Goal: Task Accomplishment & Management: Use online tool/utility

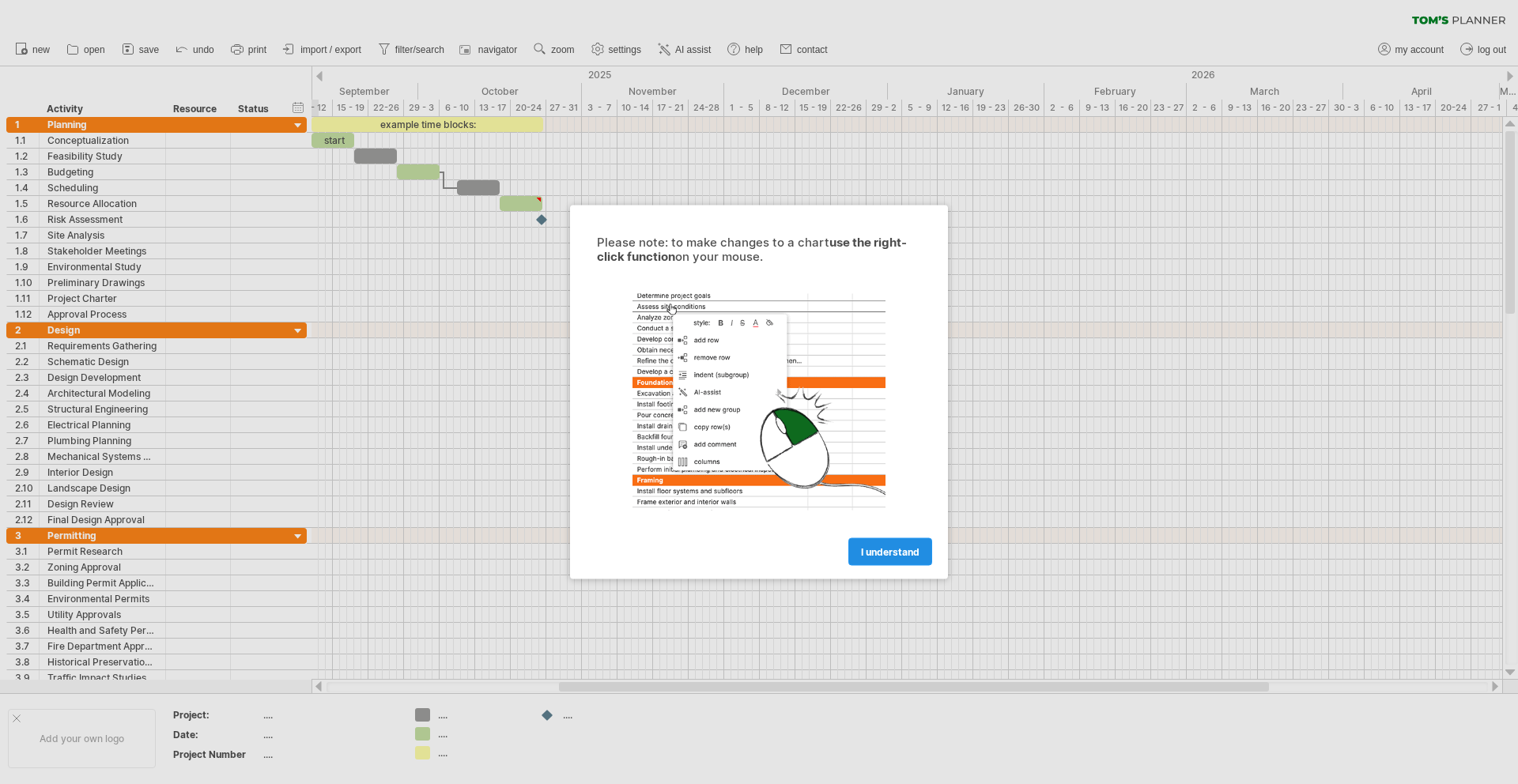
click at [896, 550] on span "I understand" at bounding box center [890, 552] width 59 height 12
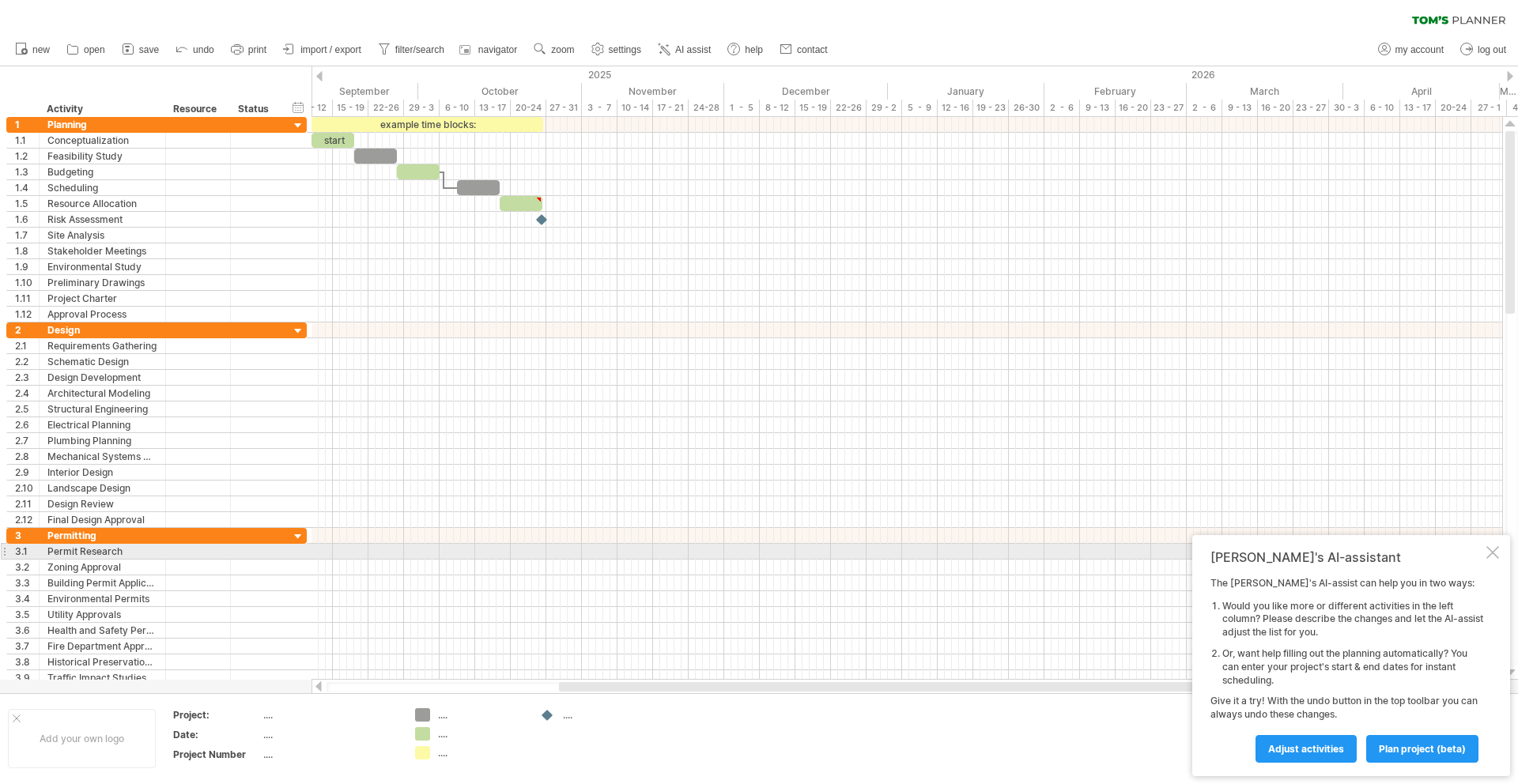
click at [1495, 554] on div at bounding box center [1492, 552] width 13 height 13
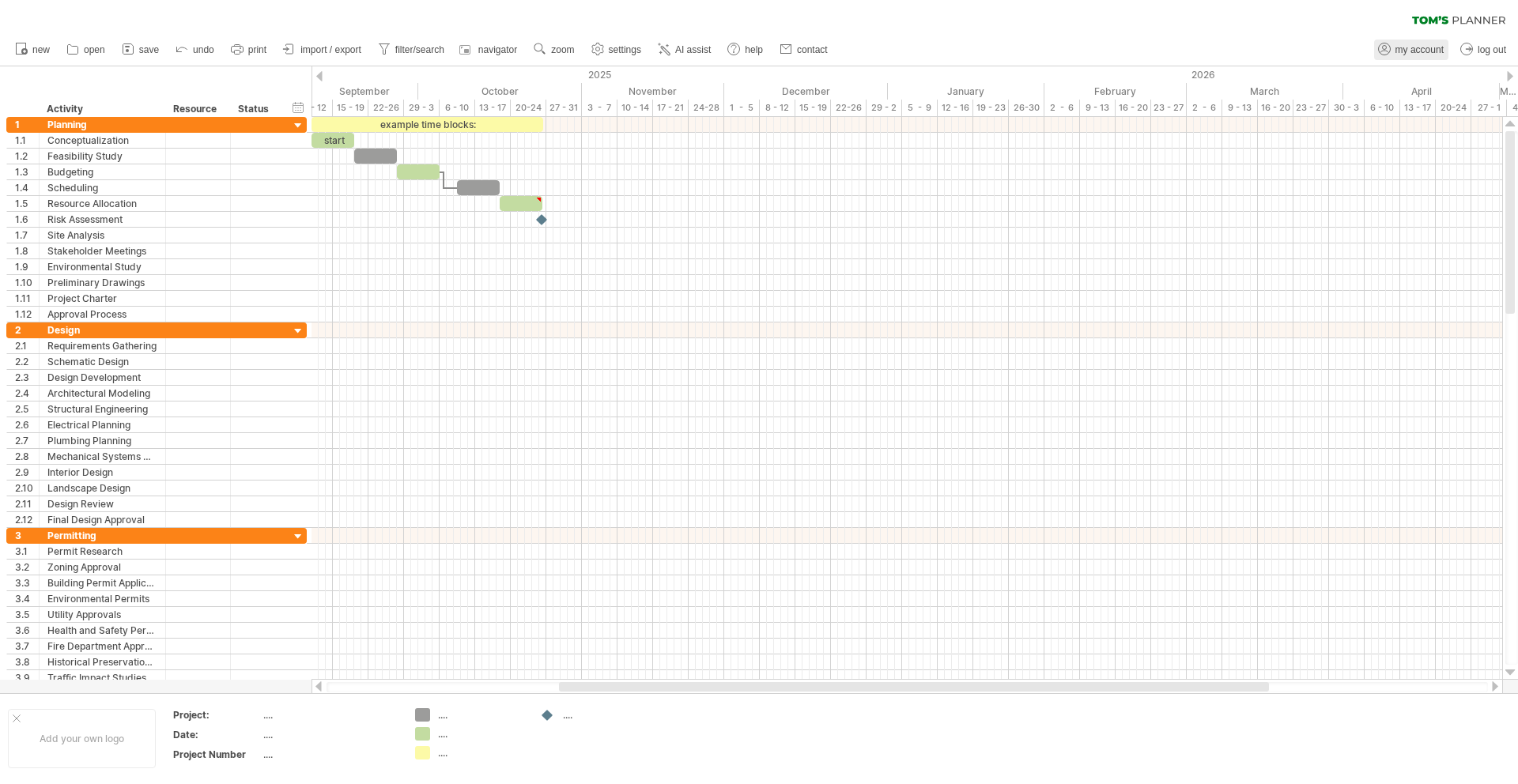
click at [1428, 52] on span "my account" at bounding box center [1419, 49] width 48 height 11
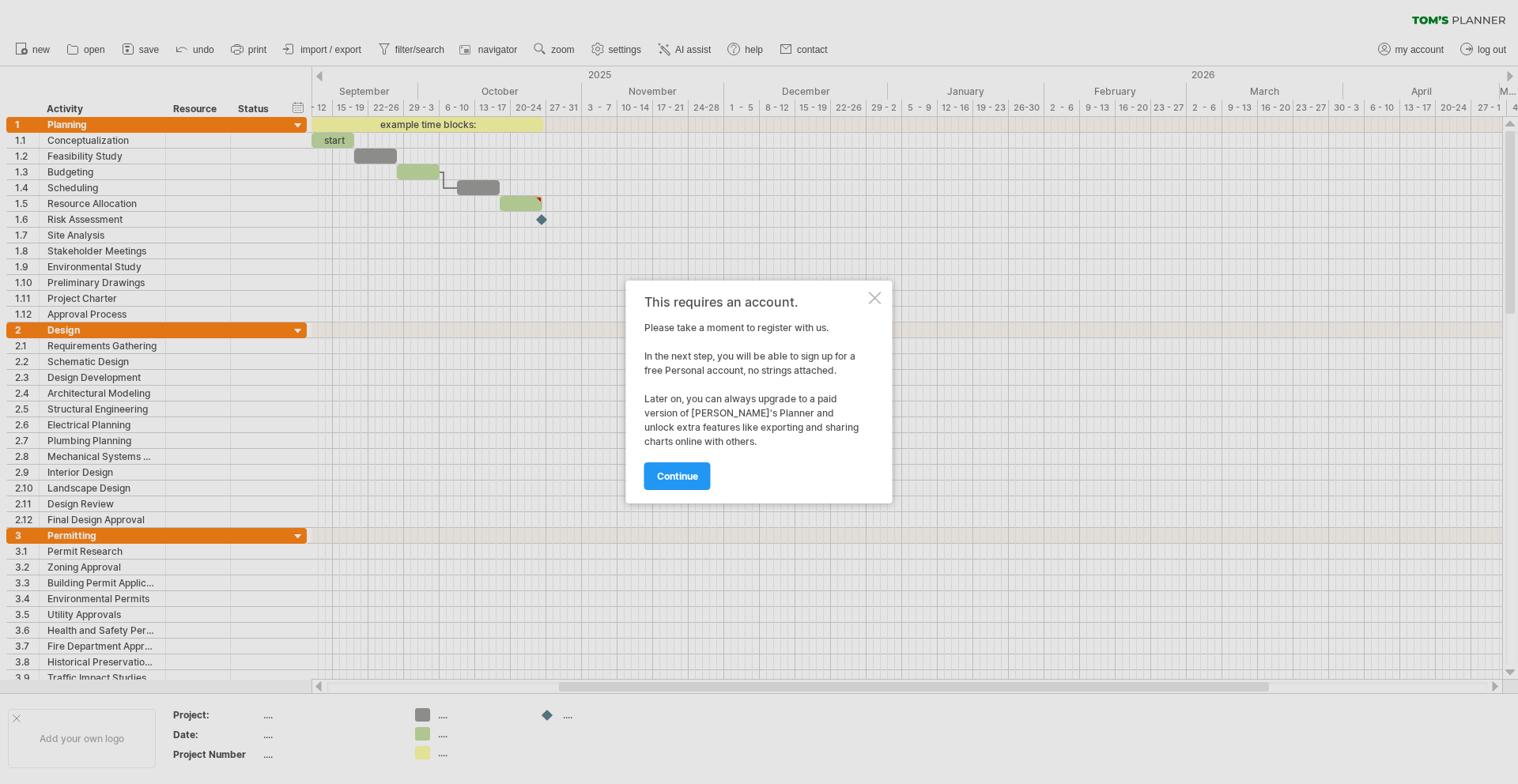
click at [871, 303] on div at bounding box center [875, 297] width 13 height 13
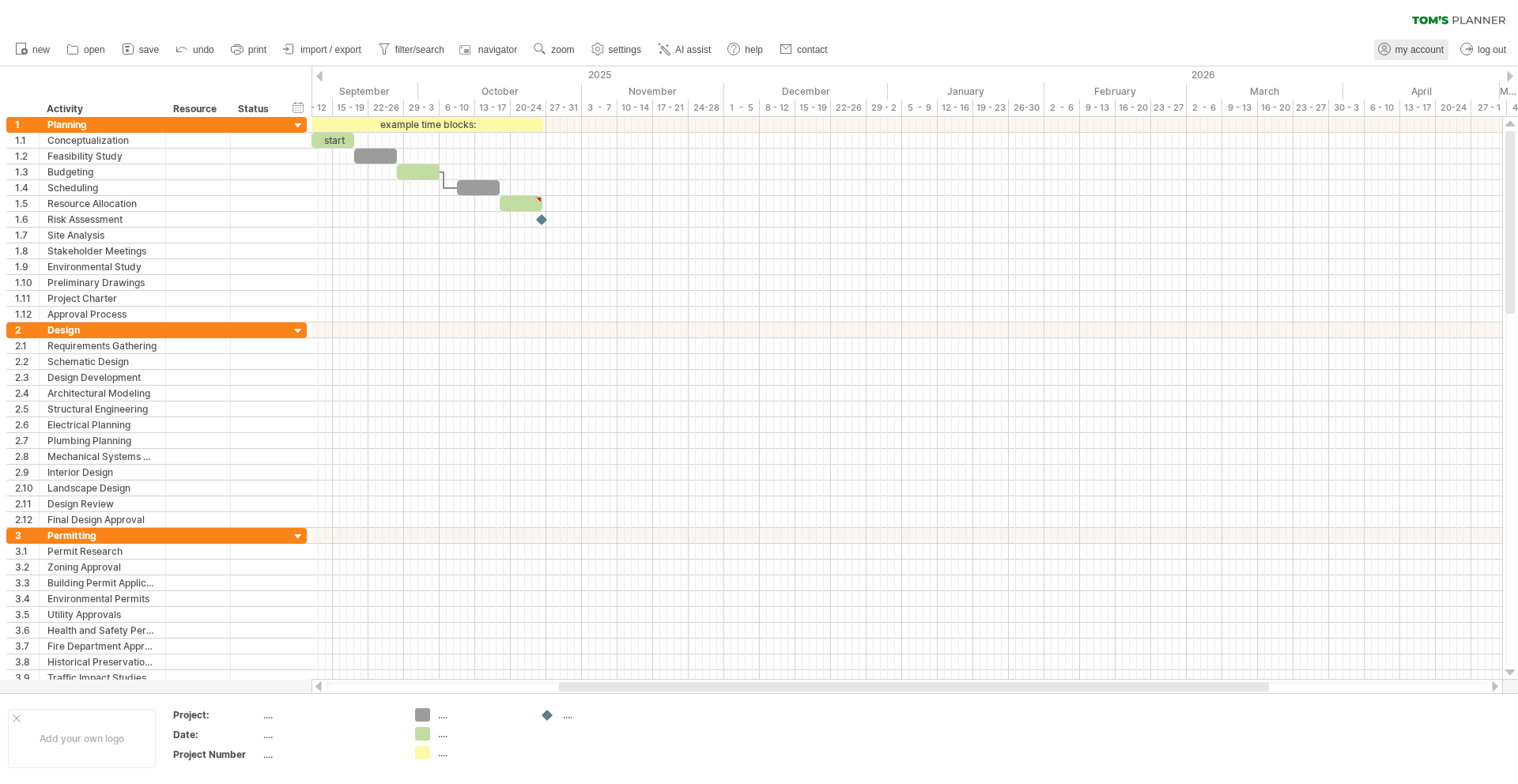
click at [1428, 44] on span "my account" at bounding box center [1419, 49] width 48 height 11
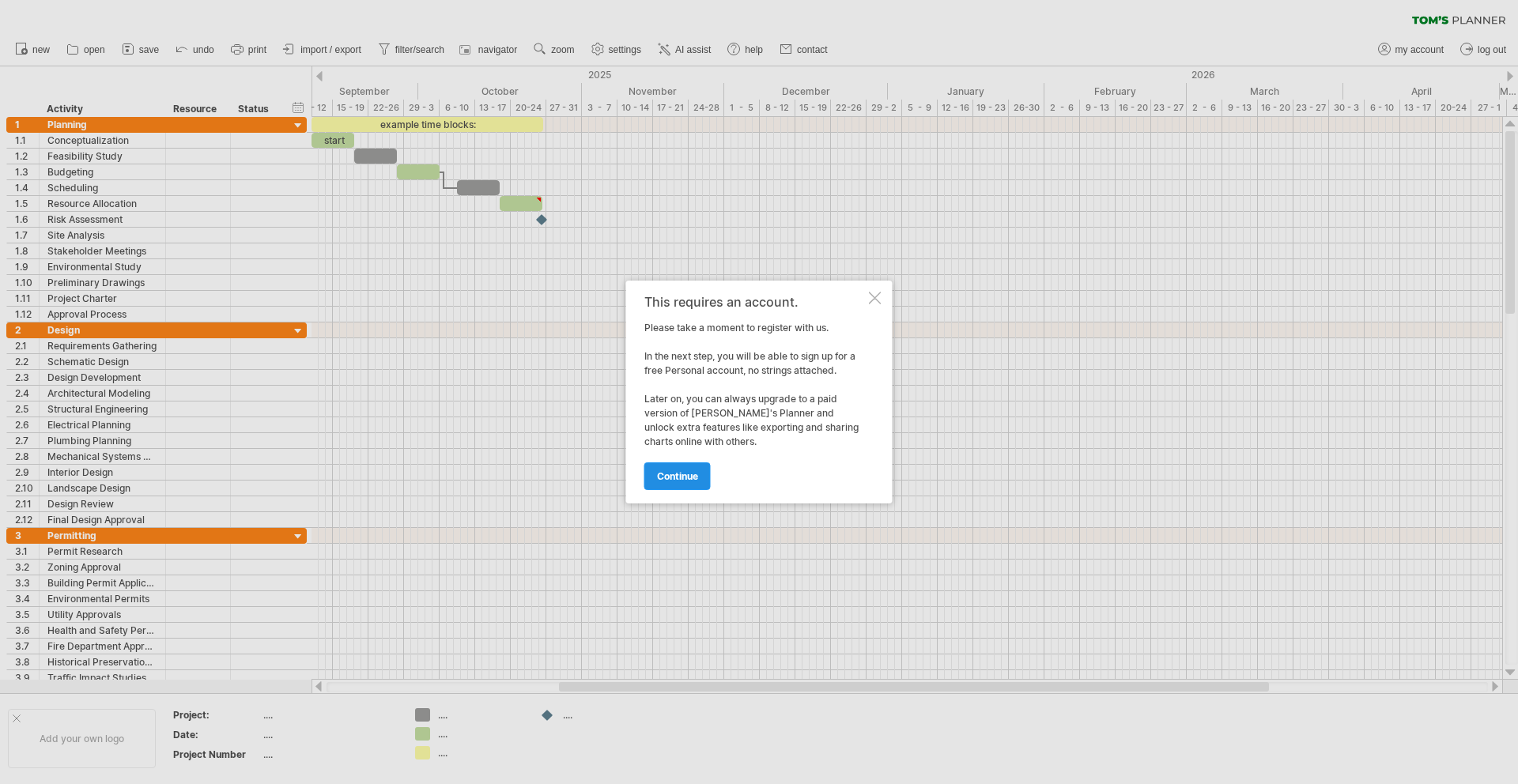
click at [694, 476] on span "continue" at bounding box center [677, 476] width 41 height 12
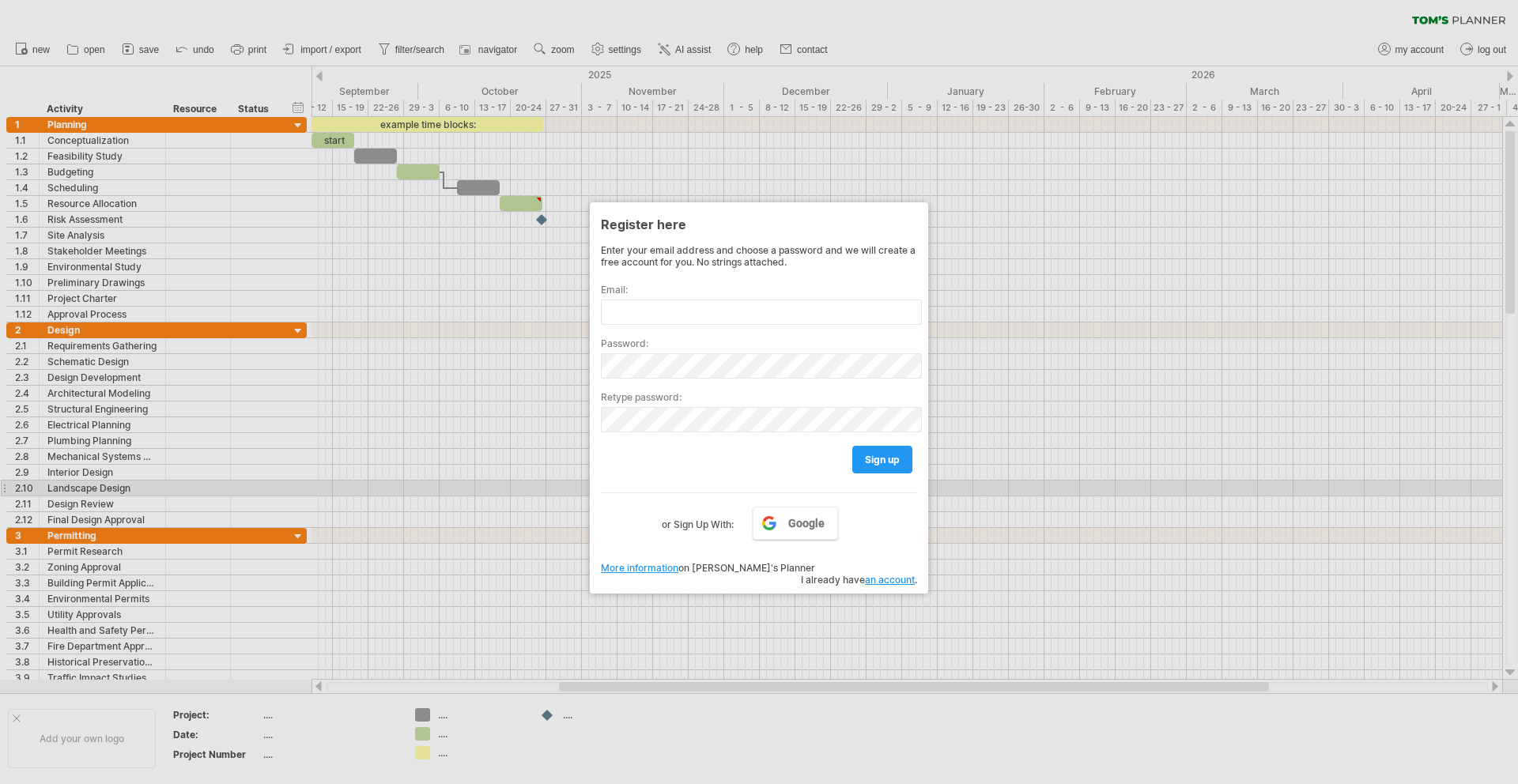
click at [783, 504] on div "Google or Sign Up With:" at bounding box center [759, 513] width 316 height 41
click at [792, 535] on link "Google" at bounding box center [795, 523] width 86 height 33
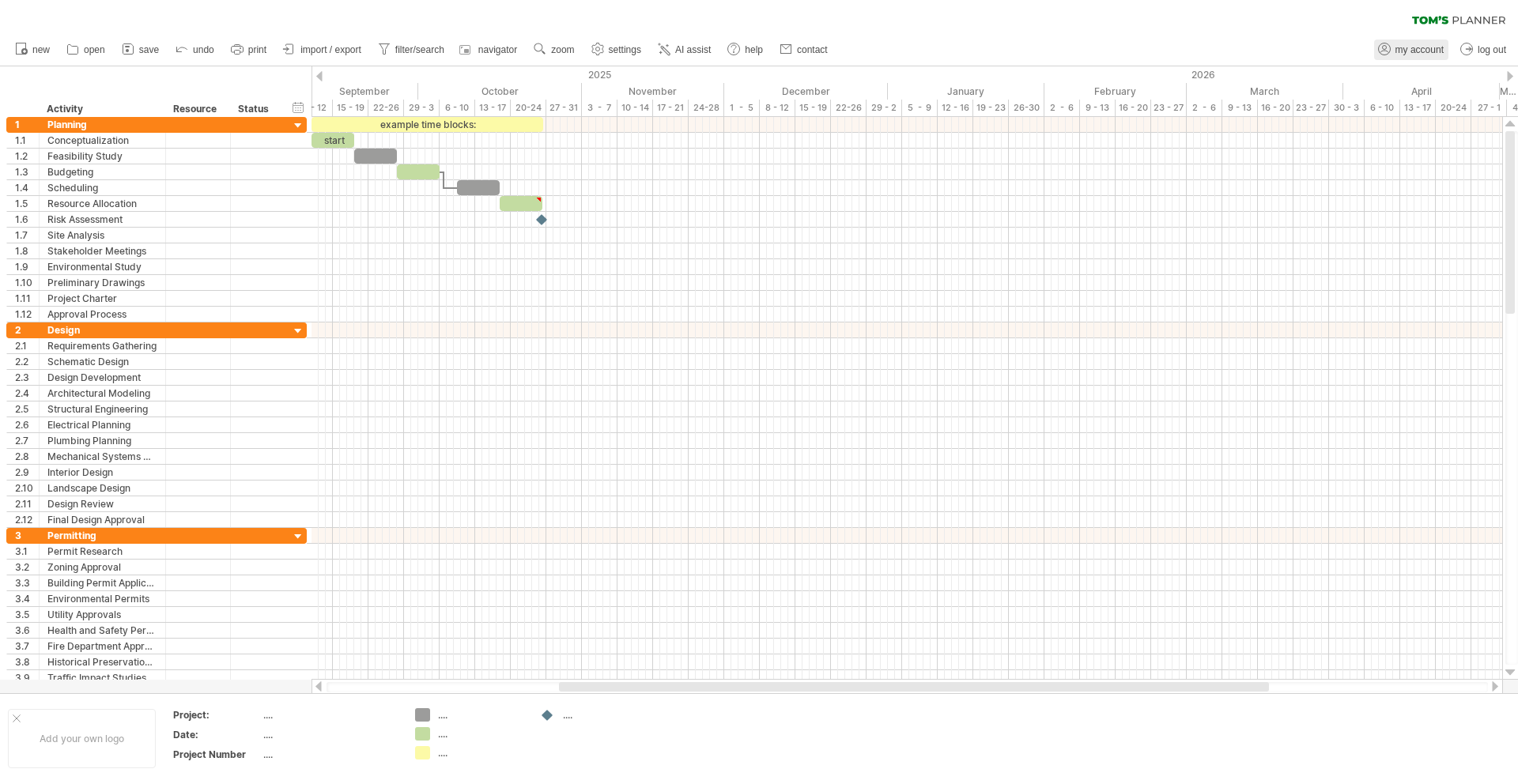
click at [1412, 56] on link "my account" at bounding box center [1411, 50] width 74 height 21
type input "**********"
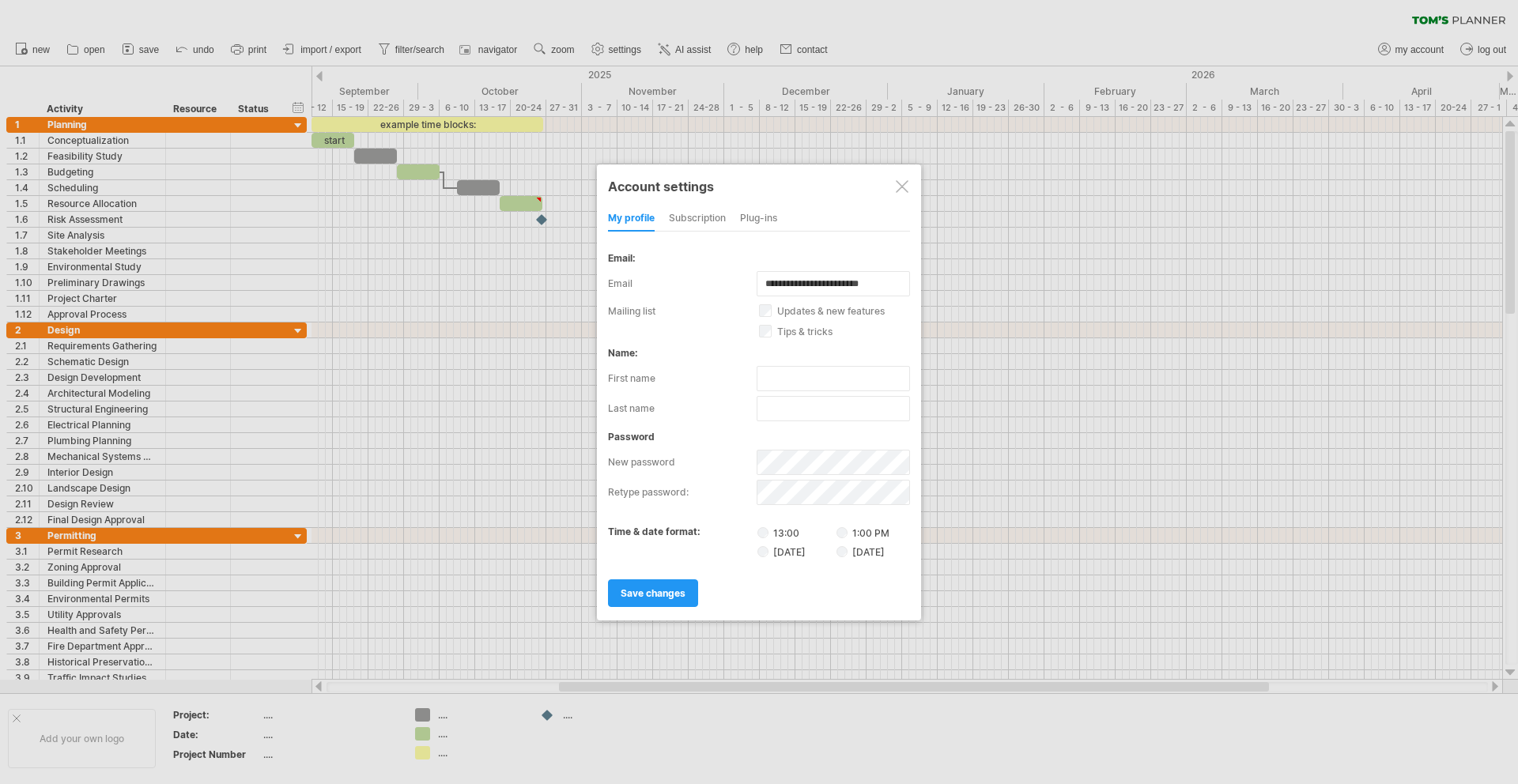
click at [712, 216] on div "subscription" at bounding box center [697, 218] width 57 height 25
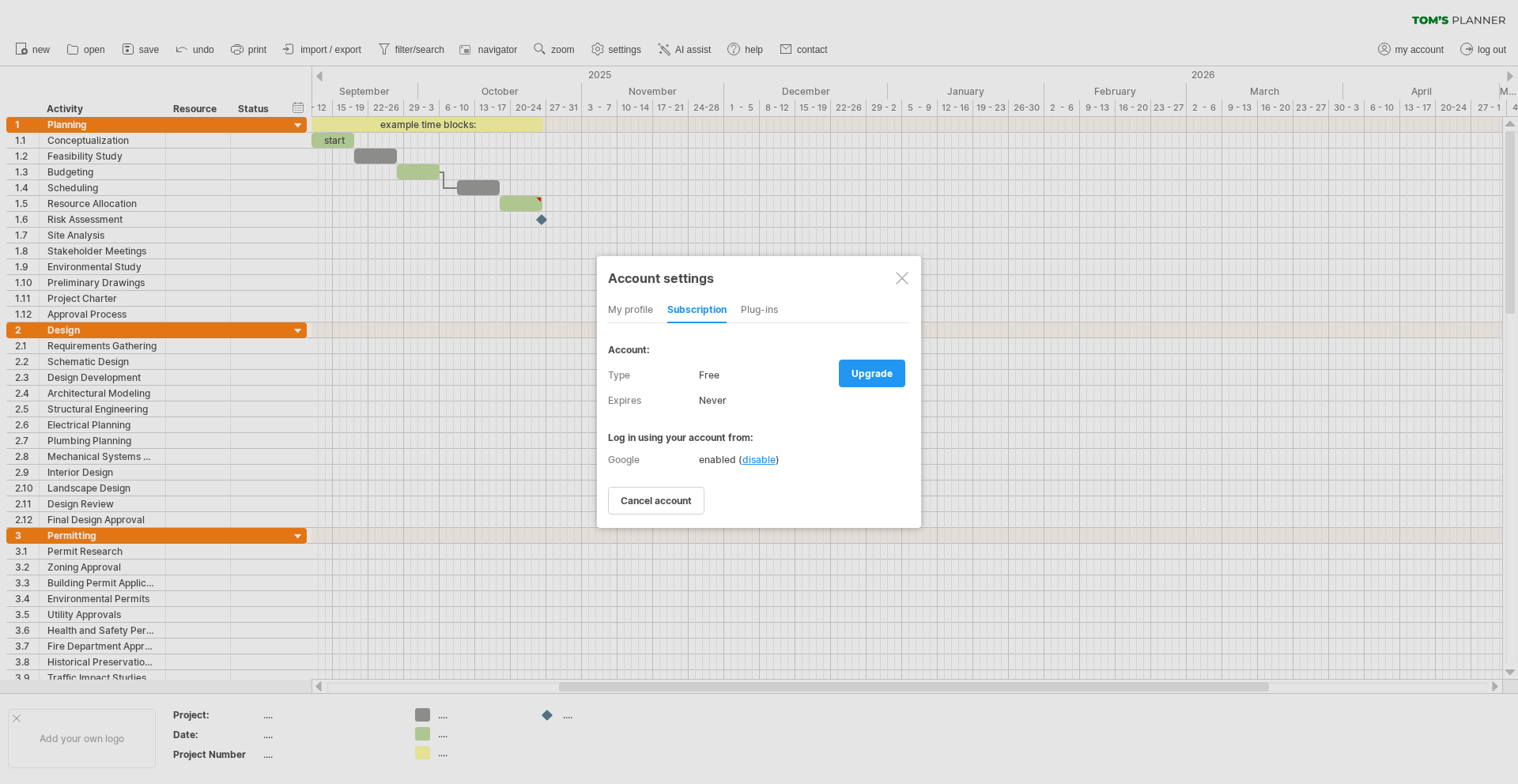
click at [759, 319] on div "Plug-ins" at bounding box center [759, 310] width 37 height 25
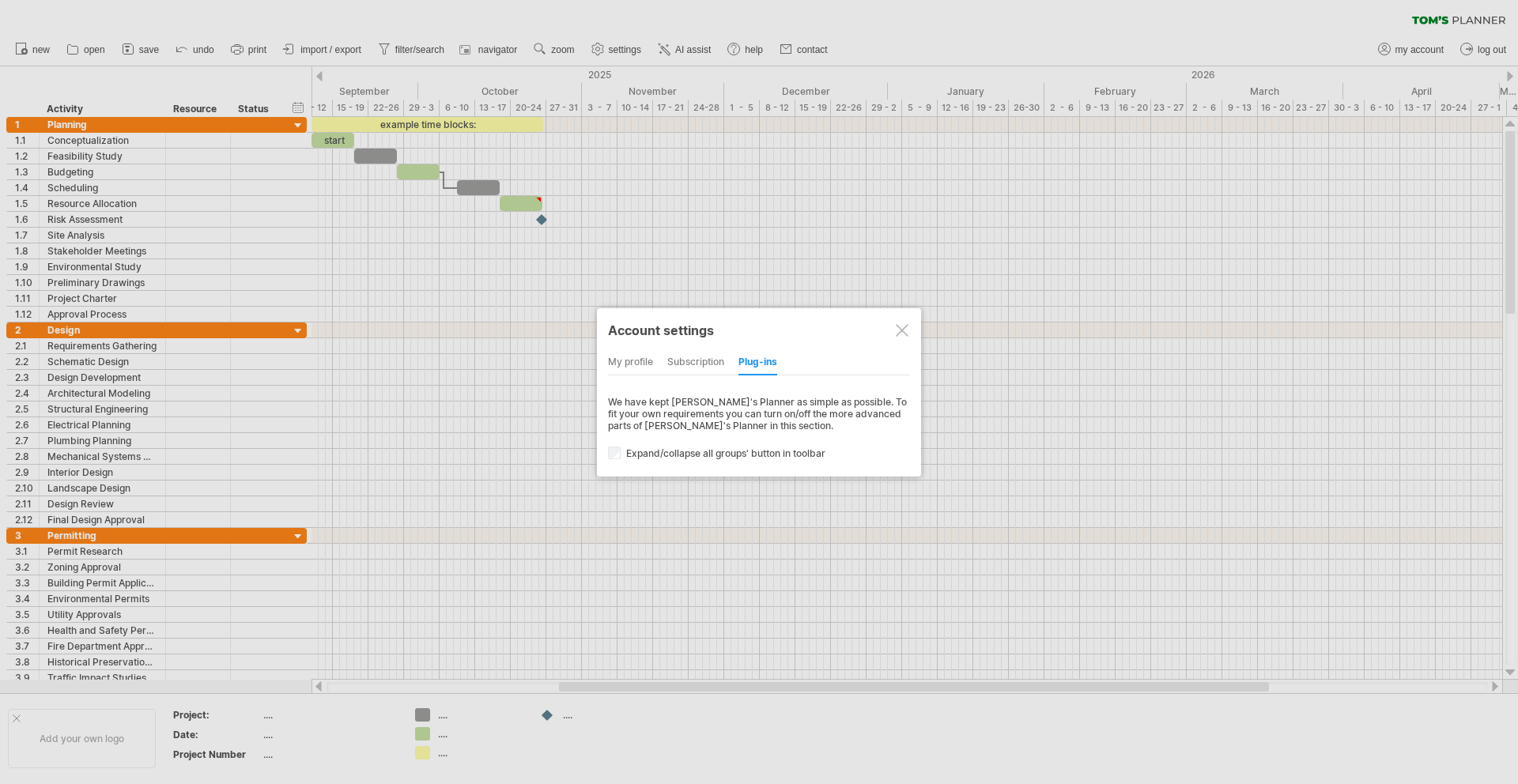
click at [687, 356] on div "subscription" at bounding box center [696, 362] width 57 height 25
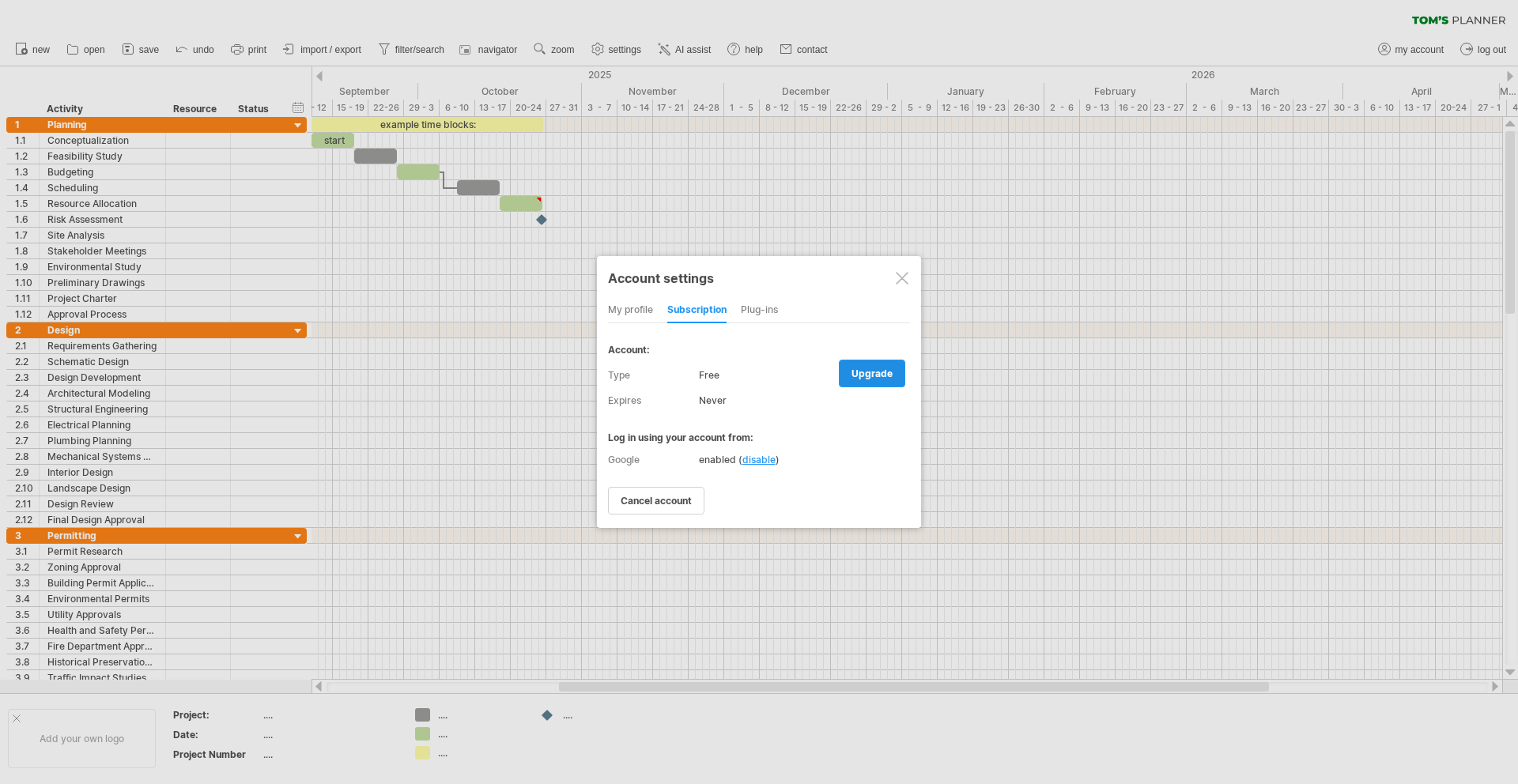
click at [895, 380] on link "upgrade" at bounding box center [872, 373] width 67 height 28
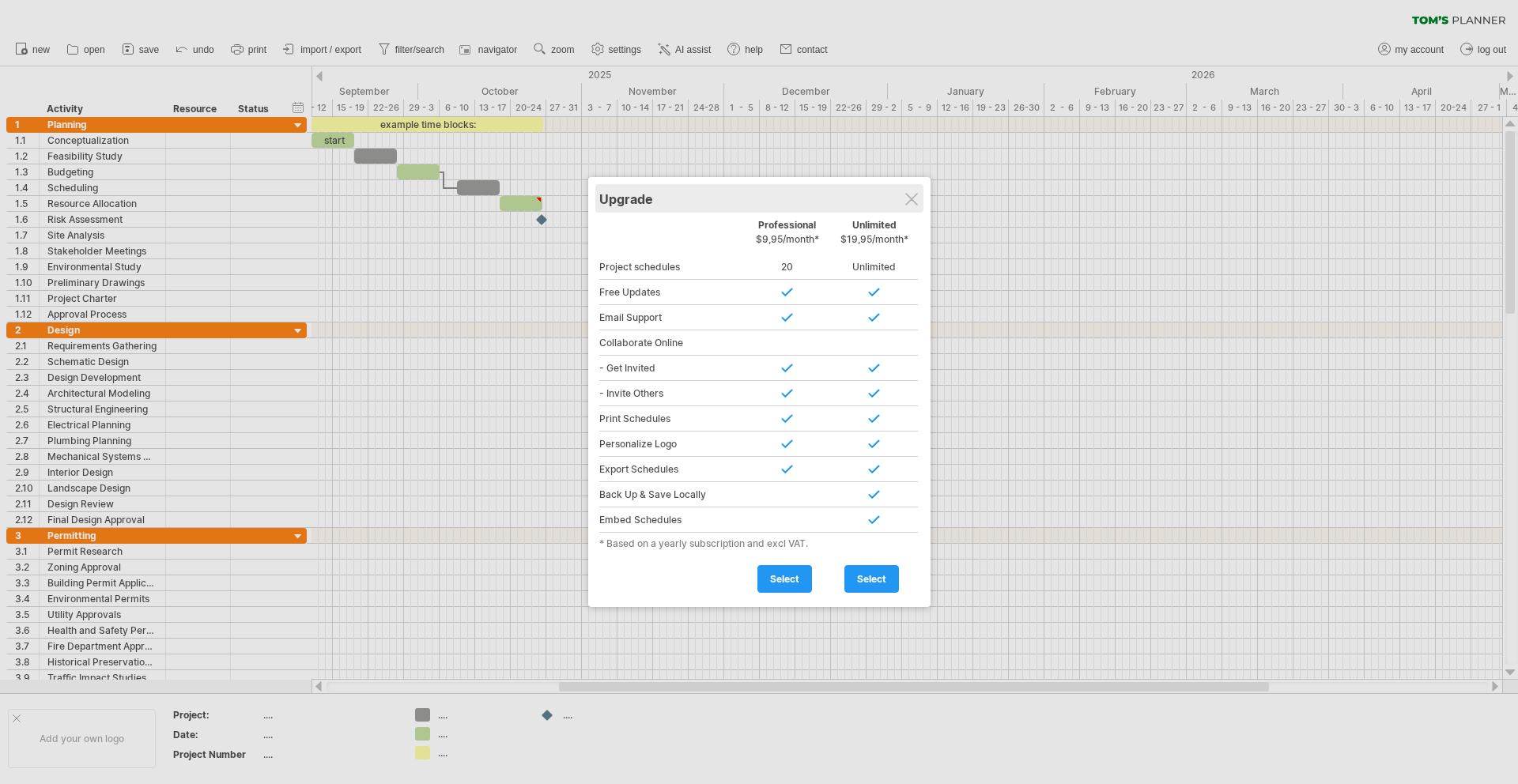
click at [914, 205] on div "Upgrade" at bounding box center [759, 198] width 320 height 29
click at [906, 204] on div at bounding box center [911, 198] width 13 height 13
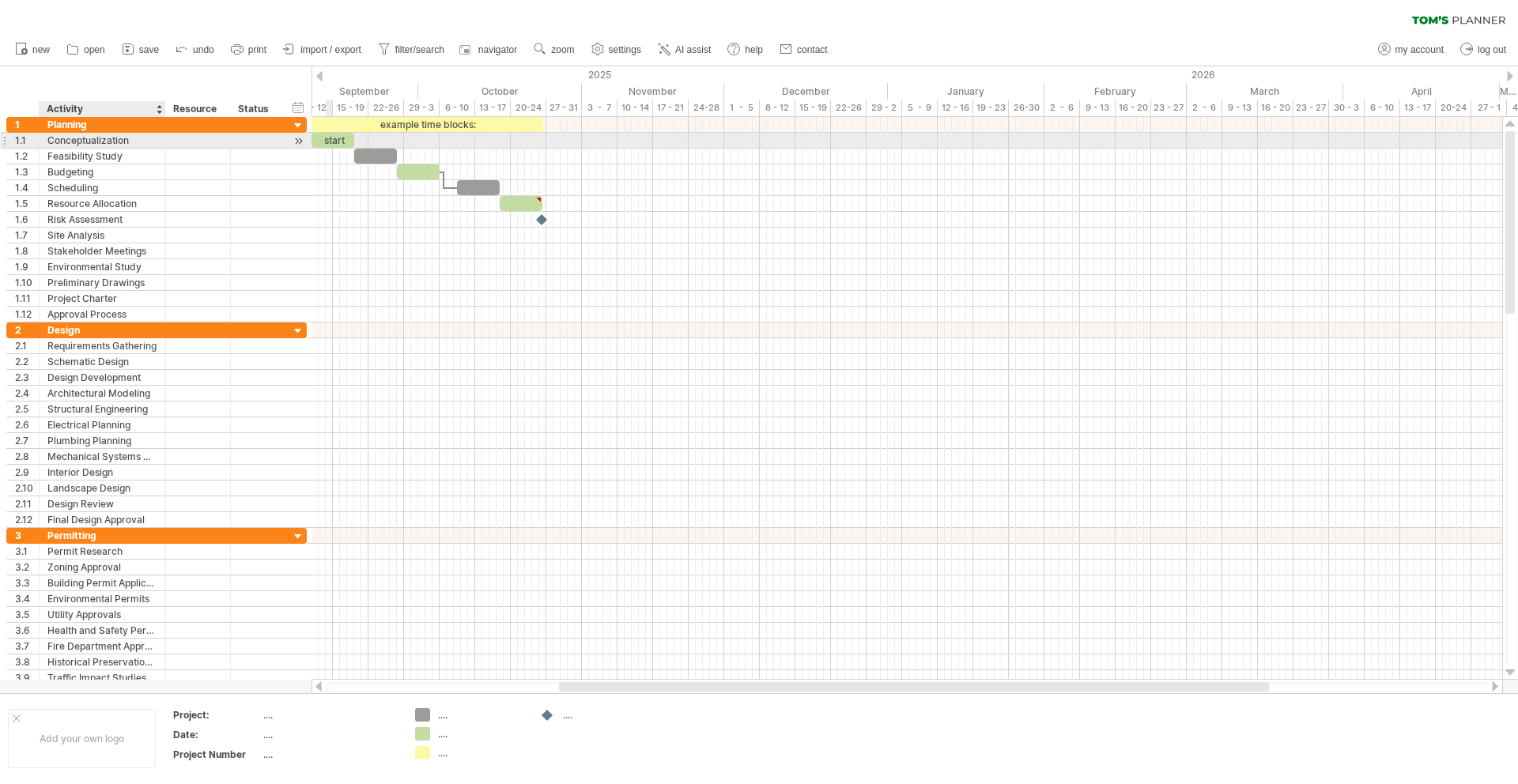
click at [83, 143] on div "Conceptualization" at bounding box center [103, 140] width 110 height 15
click at [302, 141] on div at bounding box center [298, 141] width 15 height 17
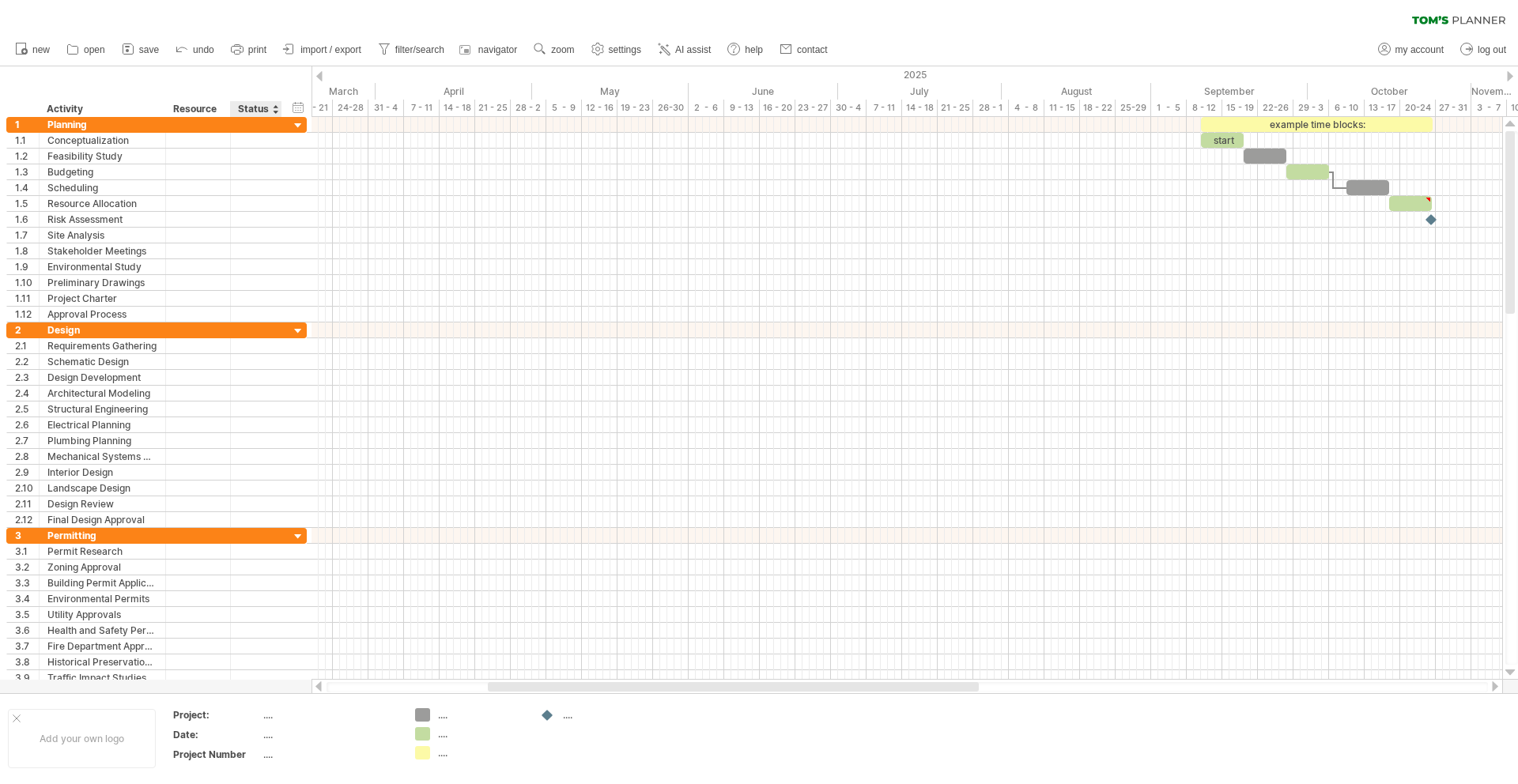
click at [260, 106] on div "Status" at bounding box center [254, 109] width 35 height 16
click at [295, 111] on div "hide start/end/duration show start/end/duration" at bounding box center [298, 107] width 15 height 17
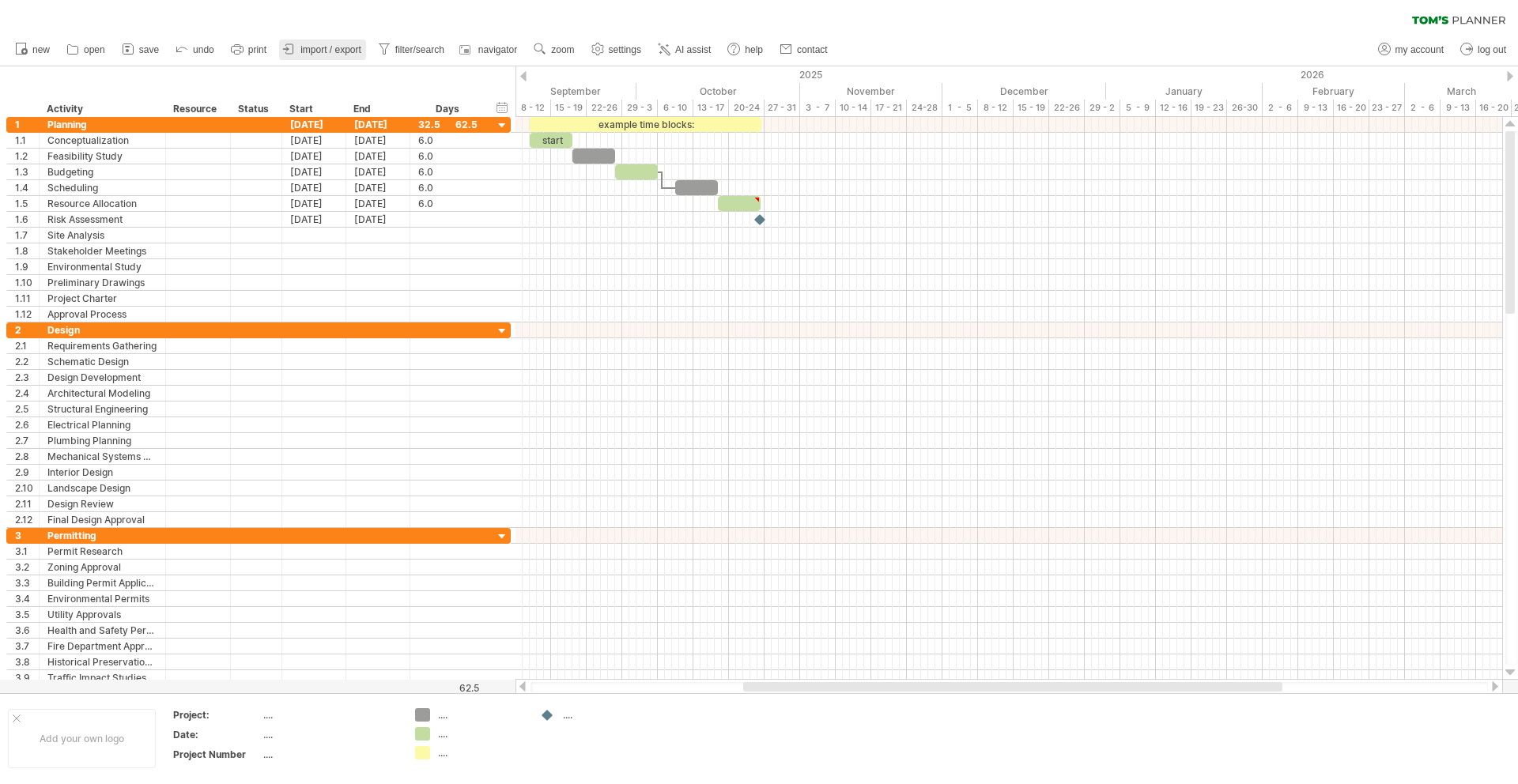
click at [336, 51] on span "import / export" at bounding box center [330, 49] width 61 height 11
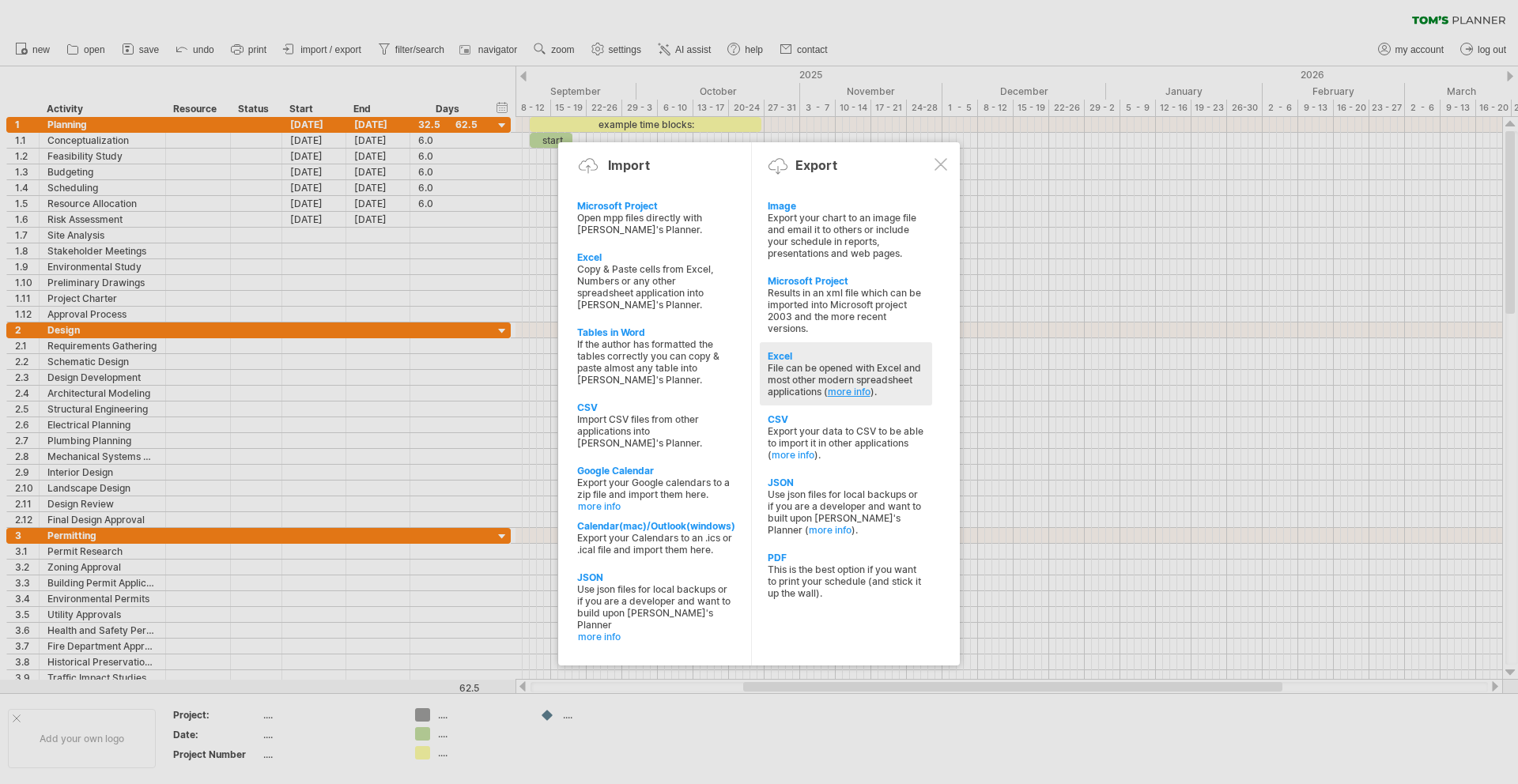
click at [846, 391] on link "more info" at bounding box center [848, 392] width 43 height 12
click at [817, 353] on div "Excel" at bounding box center [845, 356] width 157 height 12
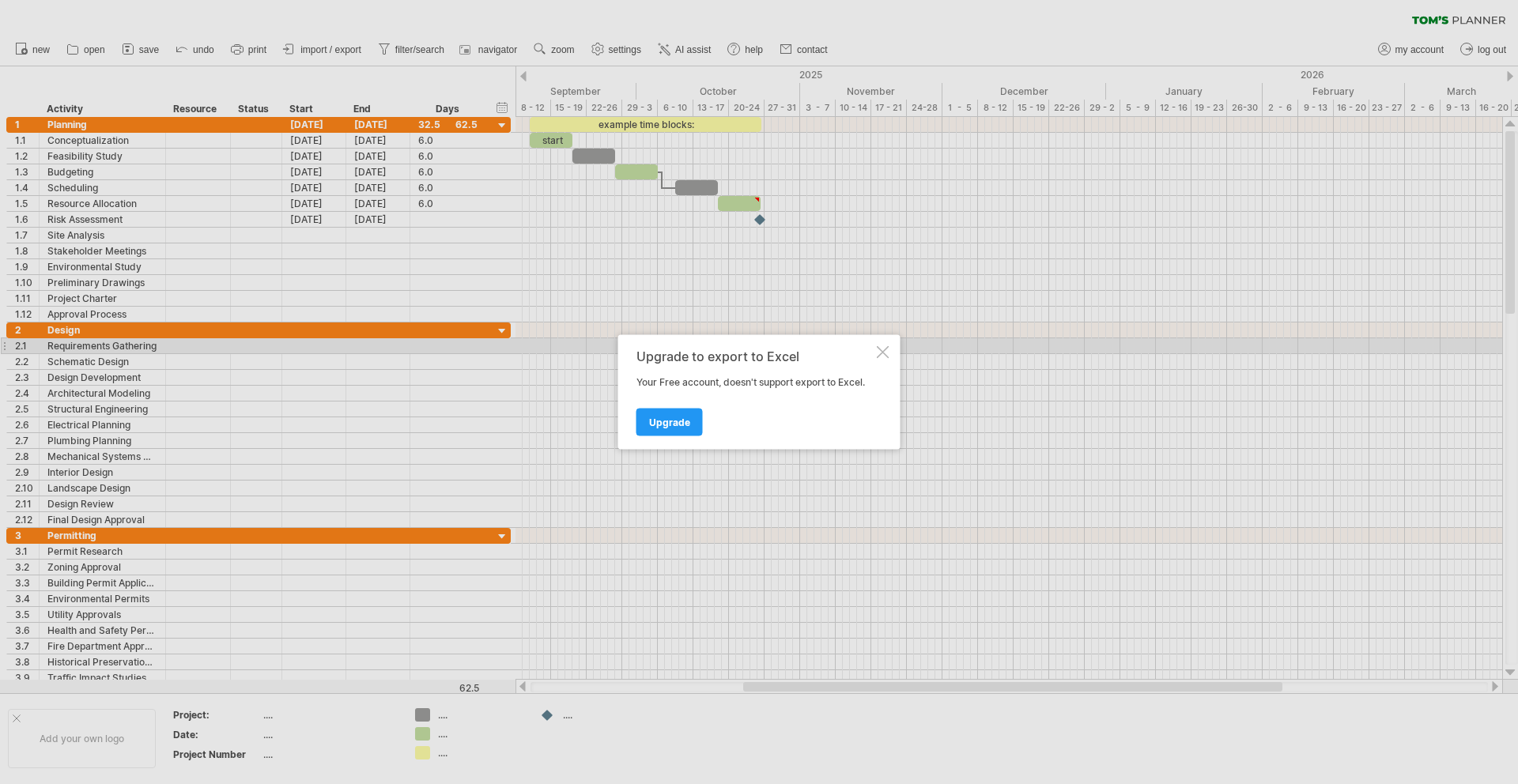
click at [880, 352] on div at bounding box center [883, 352] width 13 height 13
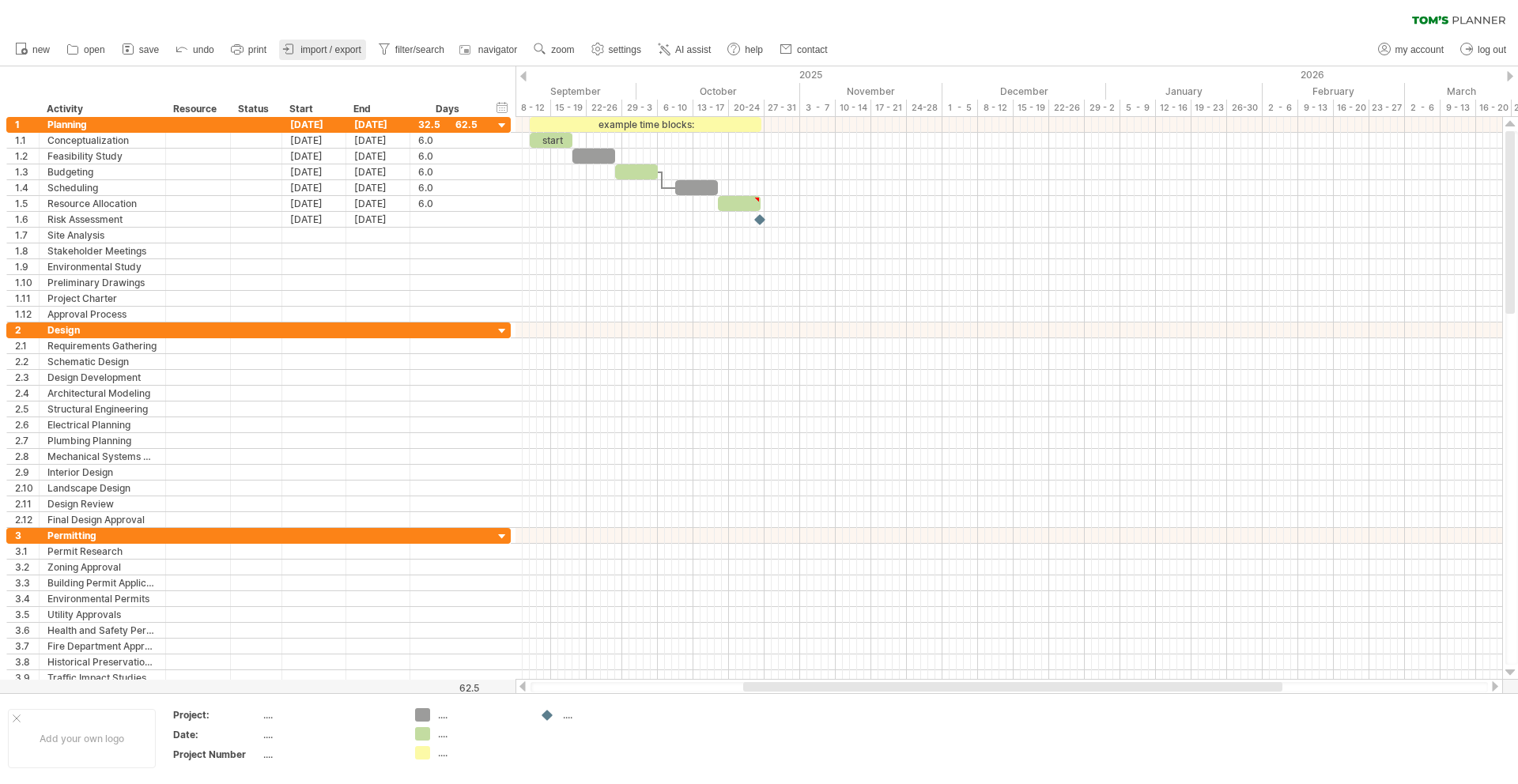
click at [342, 51] on span "import / export" at bounding box center [330, 49] width 61 height 11
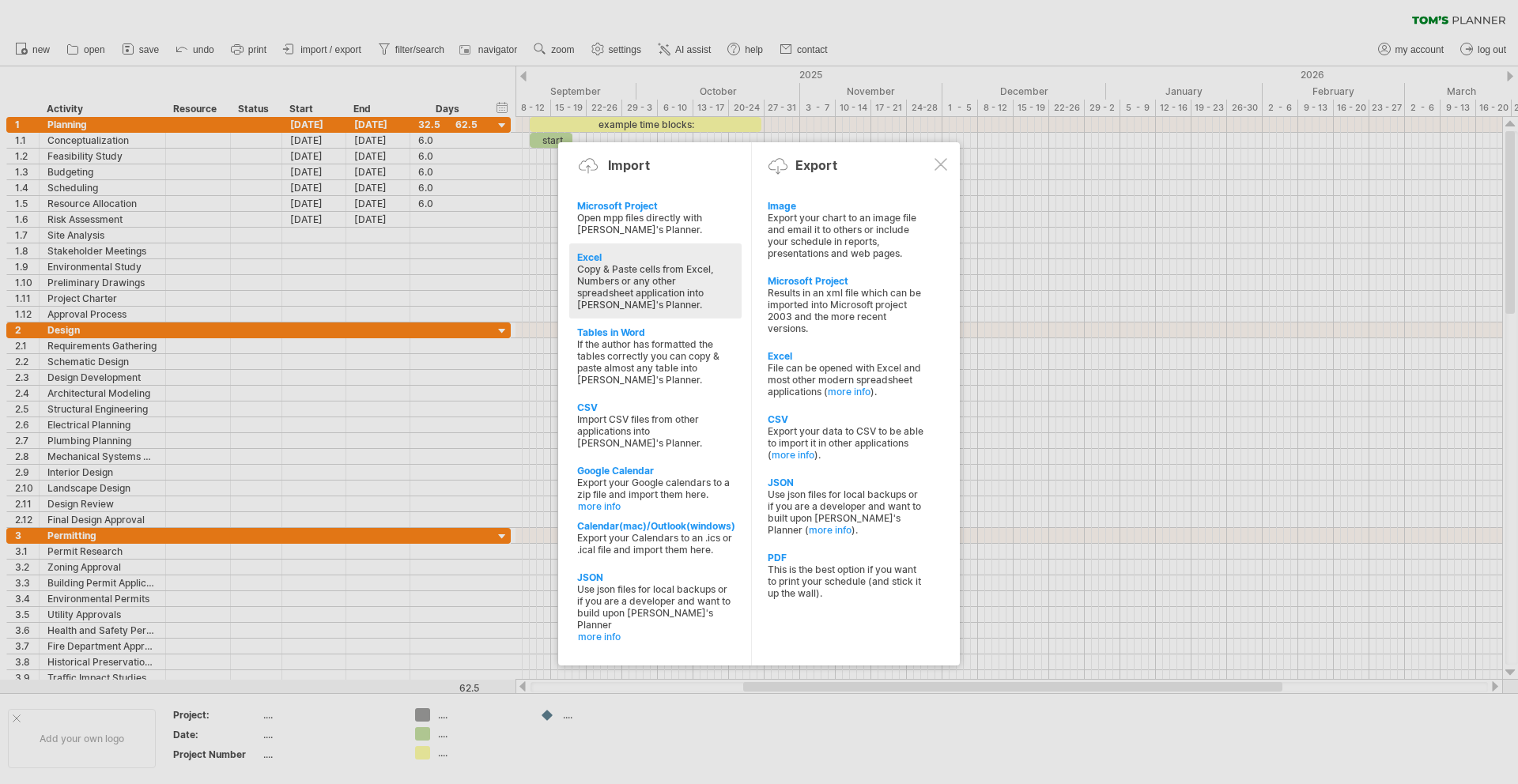
click at [632, 291] on div "Copy & Paste cells from Excel, Numbers or any other spreadsheet application int…" at bounding box center [655, 287] width 157 height 48
type textarea "**********"
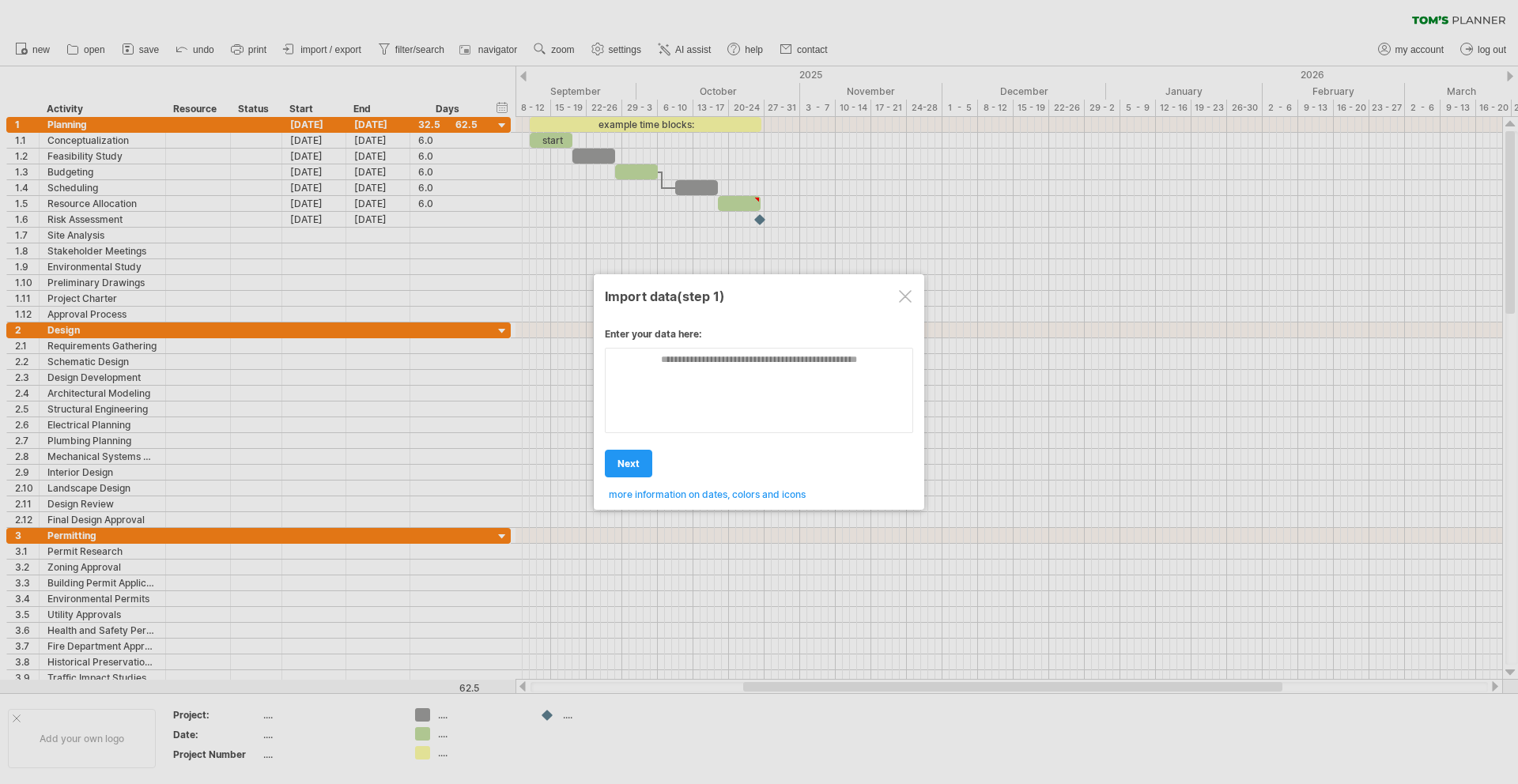
click at [900, 296] on div at bounding box center [905, 296] width 13 height 13
